Goal: Task Accomplishment & Management: Complete application form

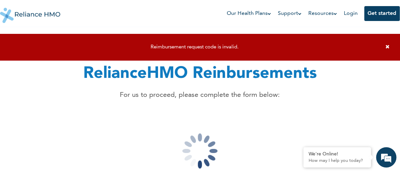
click at [209, 74] on h1 "RelianceHMO Reinbursements" at bounding box center [200, 74] width 234 height 24
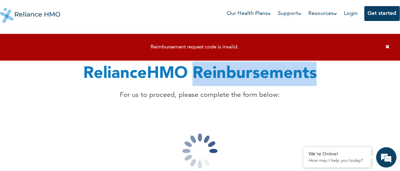
click at [209, 74] on h1 "RelianceHMO Reinbursements" at bounding box center [200, 74] width 234 height 24
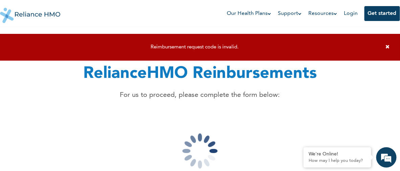
click at [161, 77] on h1 "RelianceHMO Reinbursements" at bounding box center [200, 74] width 234 height 24
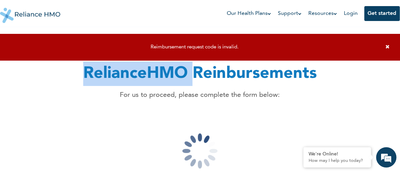
click at [161, 77] on h1 "RelianceHMO Reinbursements" at bounding box center [200, 74] width 234 height 24
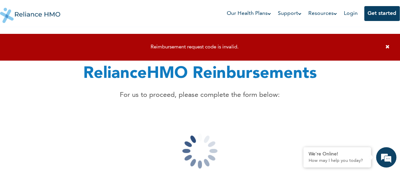
click at [242, 79] on h1 "RelianceHMO Reinbursements" at bounding box center [200, 74] width 234 height 24
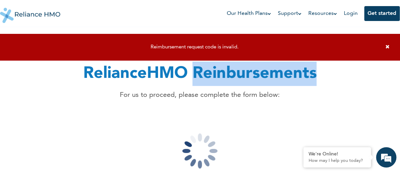
click at [242, 79] on h1 "RelianceHMO Reinbursements" at bounding box center [200, 74] width 234 height 24
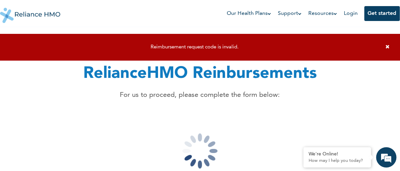
click at [252, 96] on p "For us to proceed, please complete the form below:" at bounding box center [200, 95] width 234 height 10
click at [228, 96] on p "For us to proceed, please complete the form below:" at bounding box center [200, 95] width 234 height 10
